Goal: Information Seeking & Learning: Find specific fact

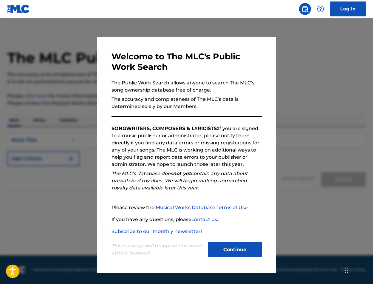
click at [225, 258] on div "Continue" at bounding box center [235, 250] width 54 height 16
click at [233, 251] on button "Continue" at bounding box center [235, 249] width 54 height 15
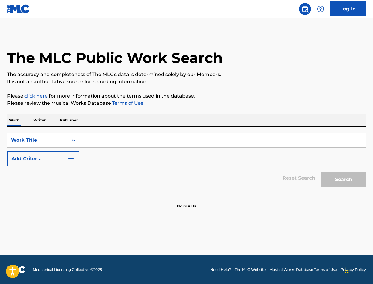
click at [40, 120] on p "Writer" at bounding box center [40, 120] width 16 height 13
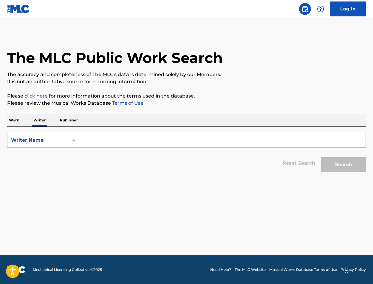
click at [102, 142] on input "Search Form" at bounding box center [222, 140] width 286 height 14
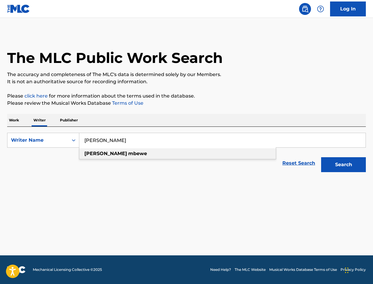
type input "[PERSON_NAME]"
click at [127, 154] on span "Search Form" at bounding box center [127, 154] width 1 height 6
click at [340, 162] on button "Search" at bounding box center [343, 164] width 45 height 15
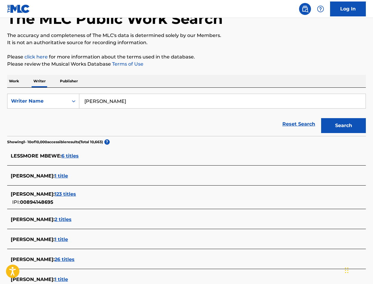
scroll to position [43, 0]
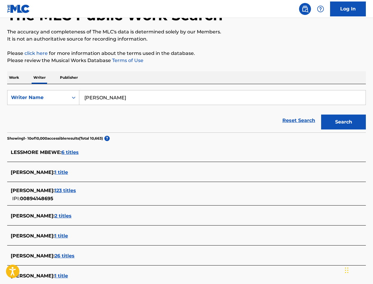
click at [71, 191] on span "123 titles" at bounding box center [65, 190] width 21 height 6
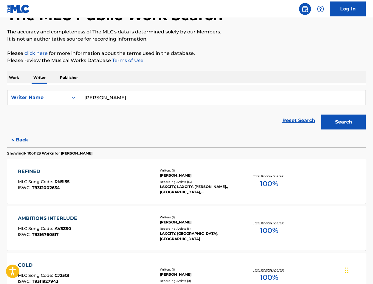
click at [103, 97] on input "[PERSON_NAME]" at bounding box center [222, 97] width 286 height 14
click at [17, 81] on p "Work" at bounding box center [14, 77] width 14 height 13
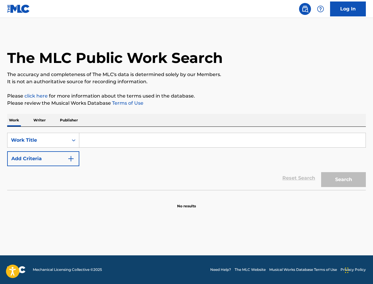
click at [63, 161] on button "Add Criteria" at bounding box center [43, 158] width 72 height 15
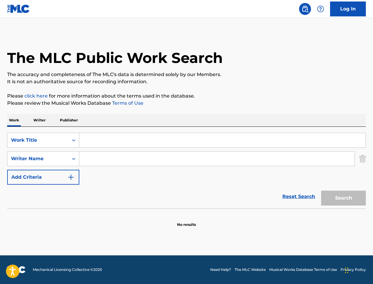
click at [92, 158] on input "Search Form" at bounding box center [216, 158] width 275 height 14
paste input "[PERSON_NAME]"
type input "[PERSON_NAME]"
click at [99, 140] on input "Search Form" at bounding box center [222, 140] width 286 height 14
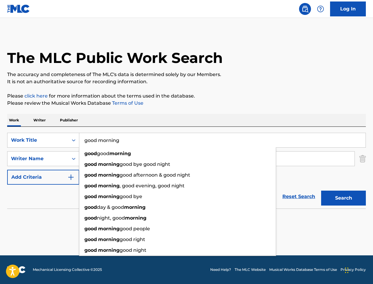
type input "good morning"
click at [343, 198] on button "Search" at bounding box center [343, 197] width 45 height 15
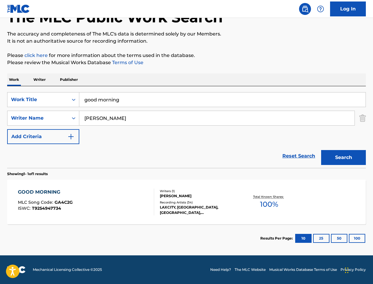
scroll to position [41, 0]
click at [83, 199] on div "GOOD MORNING MLC Song Code : GA4C2G ISWC : T9254947734" at bounding box center [86, 201] width 136 height 27
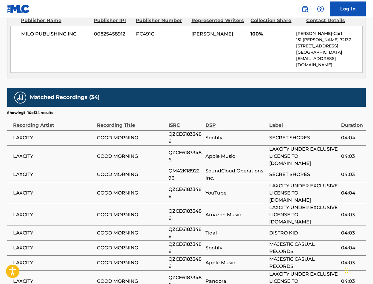
scroll to position [292, 0]
